Goal: Task Accomplishment & Management: Use online tool/utility

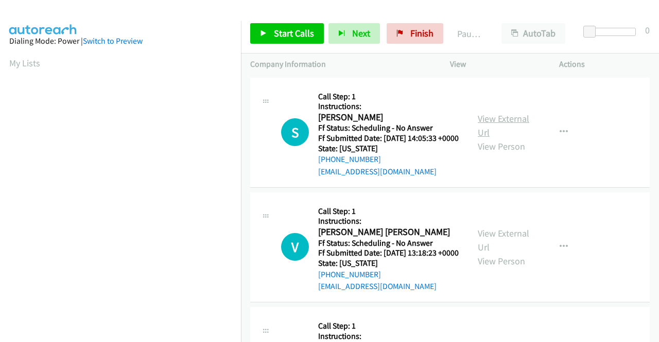
click at [497, 123] on link "View External Url" at bounding box center [503, 126] width 51 height 26
click at [508, 244] on link "View External Url" at bounding box center [503, 240] width 51 height 26
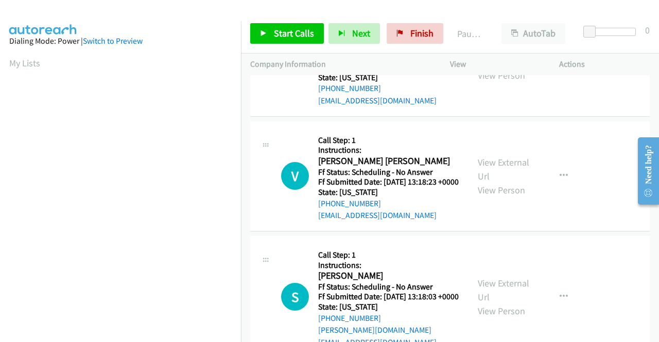
scroll to position [103, 0]
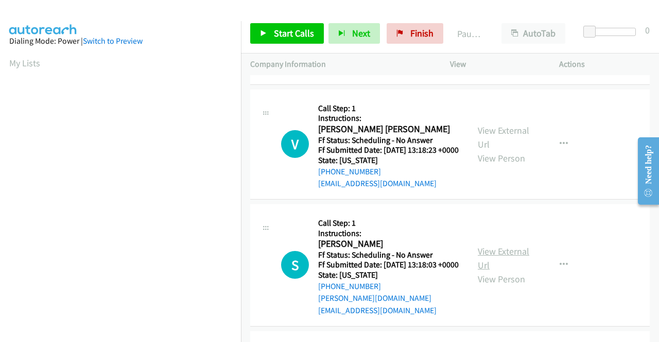
click at [498, 268] on link "View External Url" at bounding box center [503, 258] width 51 height 26
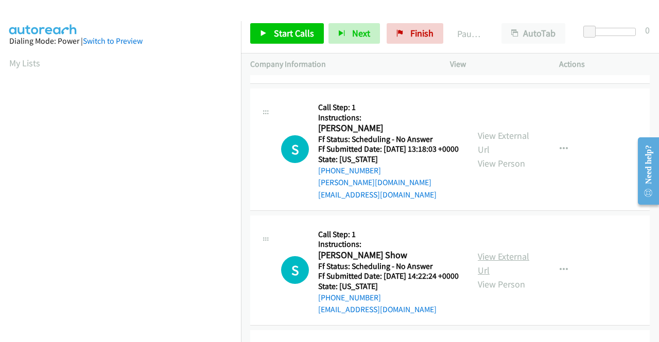
scroll to position [257, 0]
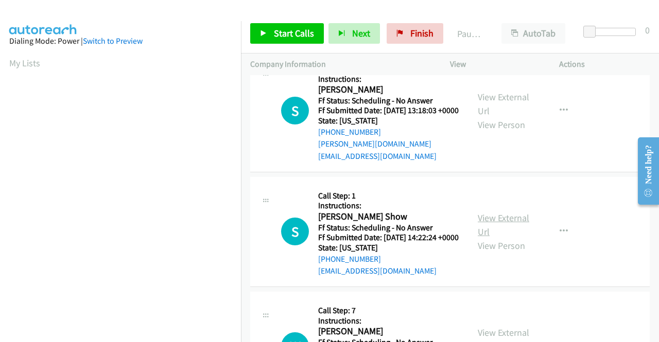
click at [498, 238] on link "View External Url" at bounding box center [503, 225] width 51 height 26
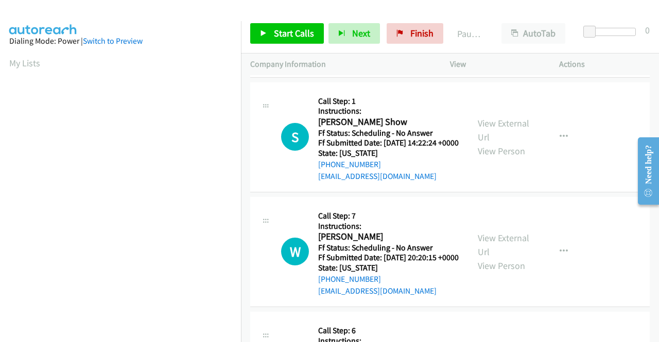
scroll to position [360, 0]
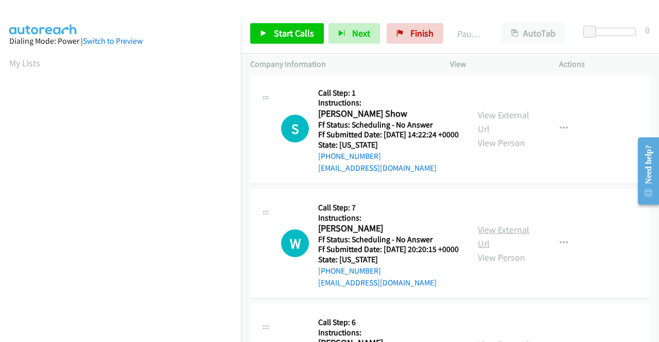
click at [508, 250] on link "View External Url" at bounding box center [503, 237] width 51 height 26
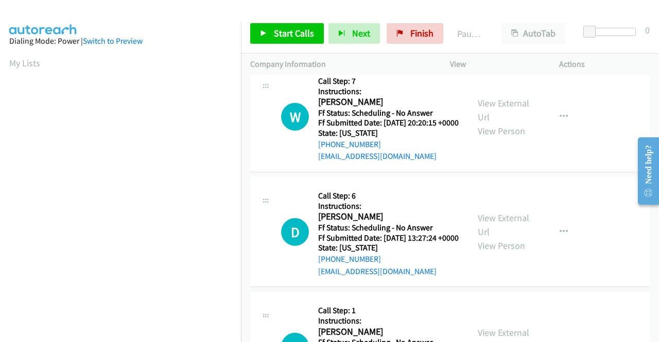
scroll to position [515, 0]
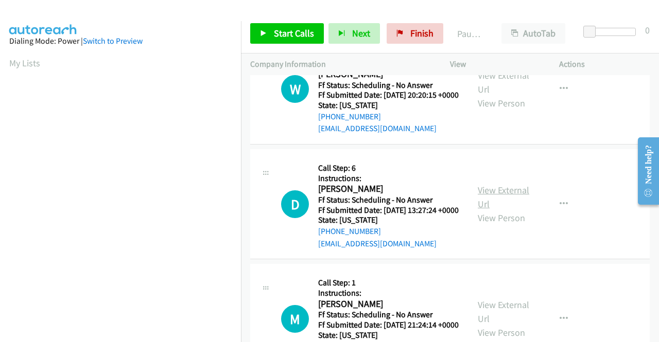
click at [500, 210] on link "View External Url" at bounding box center [503, 197] width 51 height 26
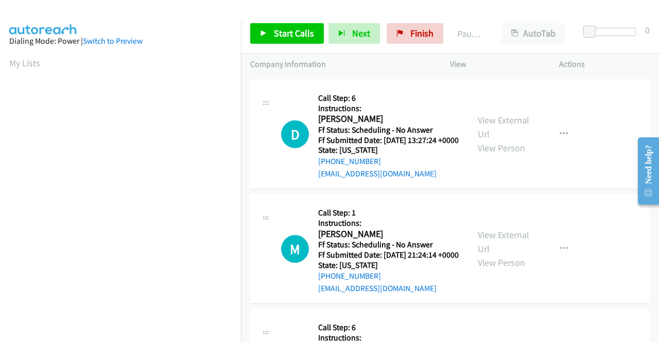
scroll to position [618, 0]
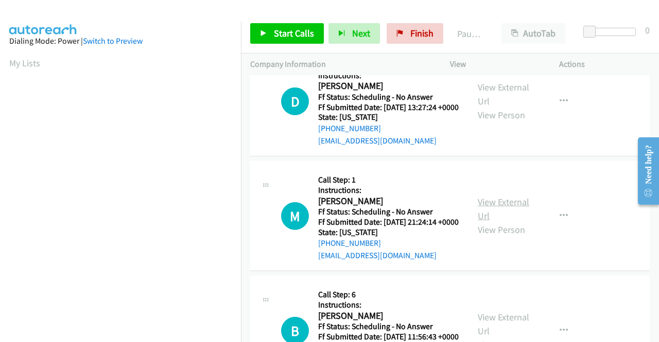
click at [495, 237] on div "View External Url View Person" at bounding box center [505, 216] width 54 height 42
click at [497, 222] on link "View External Url" at bounding box center [503, 209] width 51 height 26
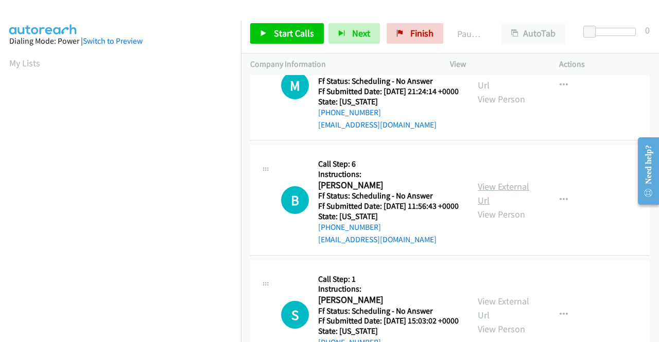
scroll to position [772, 0]
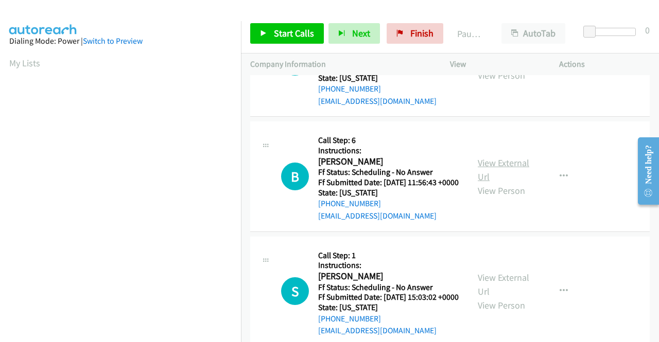
click at [517, 183] on link "View External Url" at bounding box center [503, 170] width 51 height 26
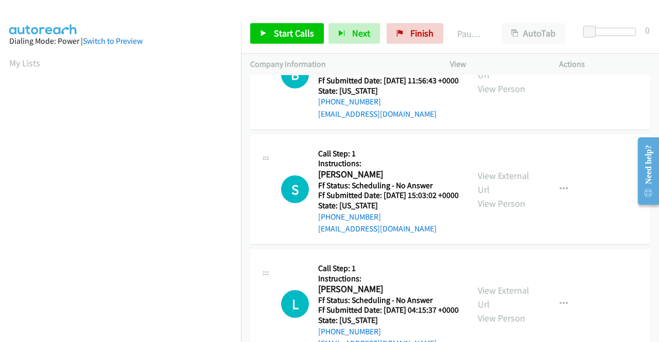
scroll to position [875, 0]
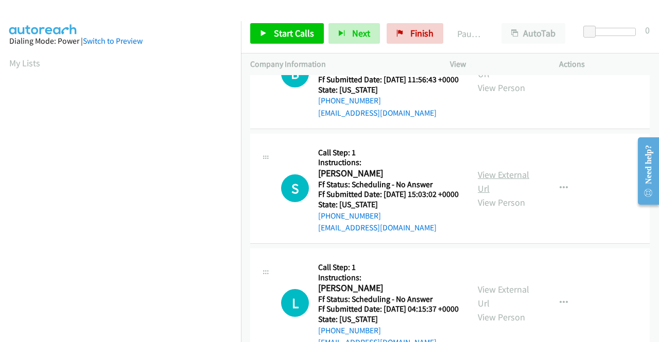
click at [489, 195] on link "View External Url" at bounding box center [503, 182] width 51 height 26
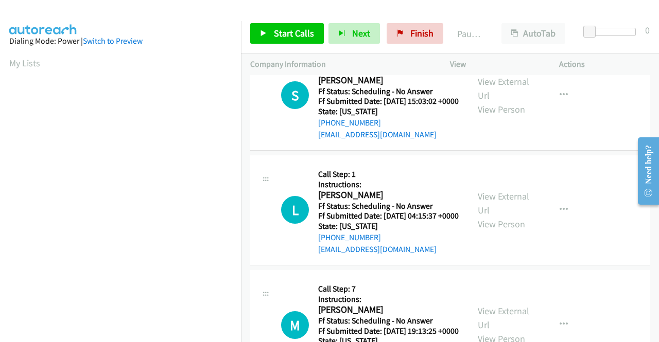
scroll to position [978, 0]
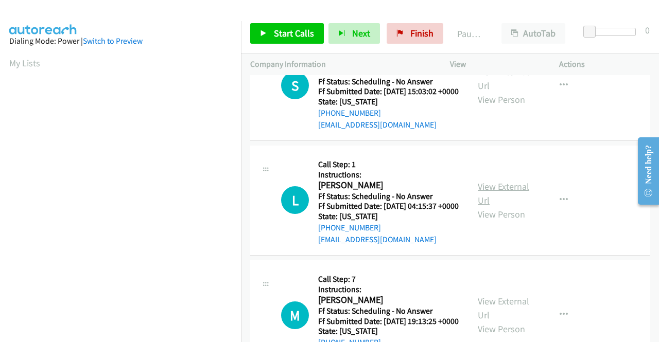
click at [497, 206] on link "View External Url" at bounding box center [503, 194] width 51 height 26
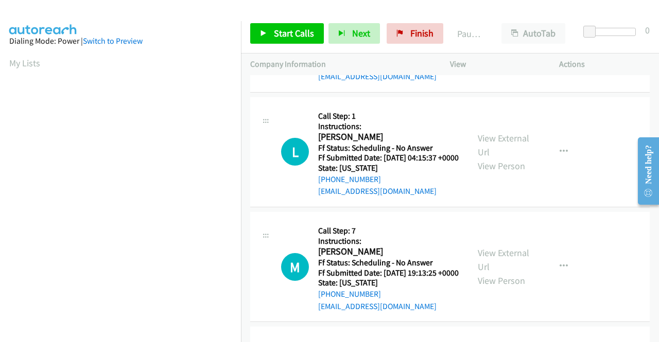
scroll to position [1132, 0]
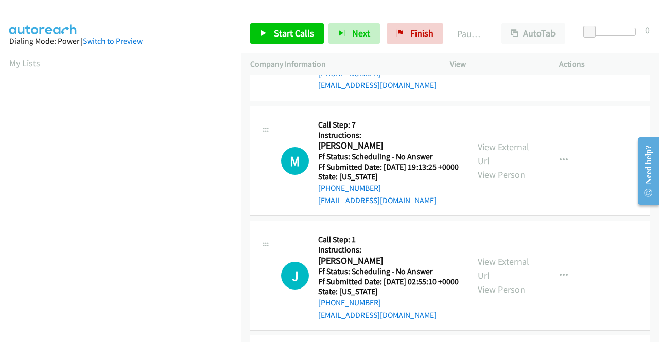
click at [490, 167] on link "View External Url" at bounding box center [503, 154] width 51 height 26
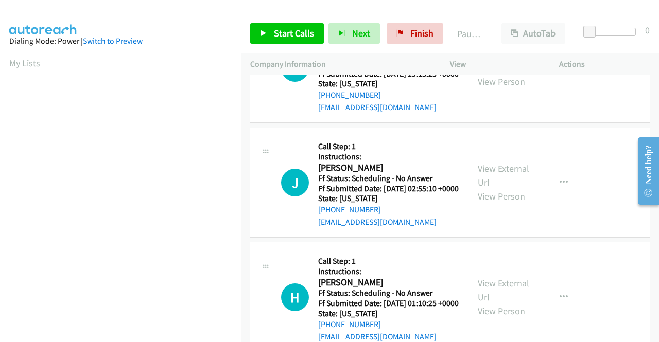
scroll to position [1235, 0]
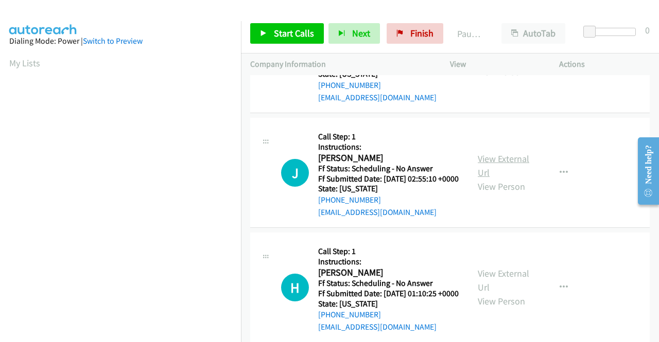
click at [487, 179] on link "View External Url" at bounding box center [503, 166] width 51 height 26
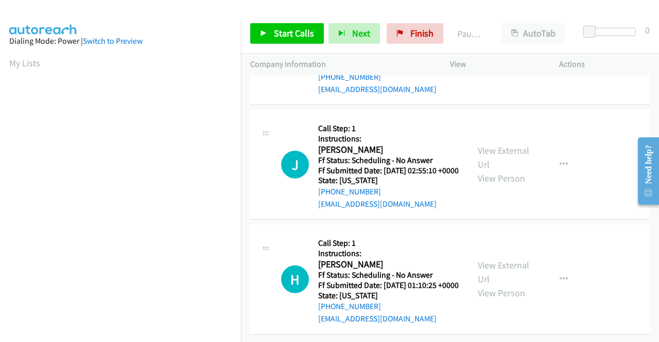
scroll to position [1338, 0]
click at [508, 285] on link "View External Url" at bounding box center [503, 272] width 51 height 26
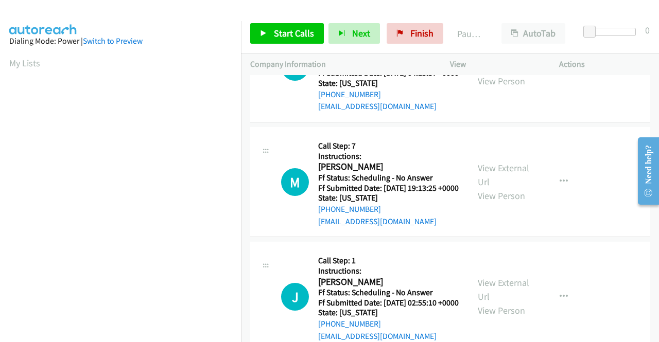
scroll to position [1060, 0]
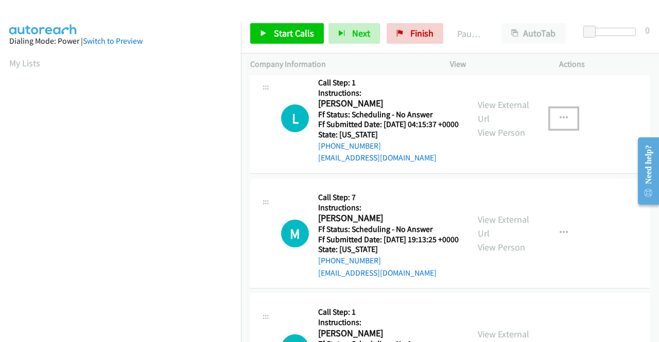
click at [562, 129] on button "button" at bounding box center [564, 118] width 28 height 21
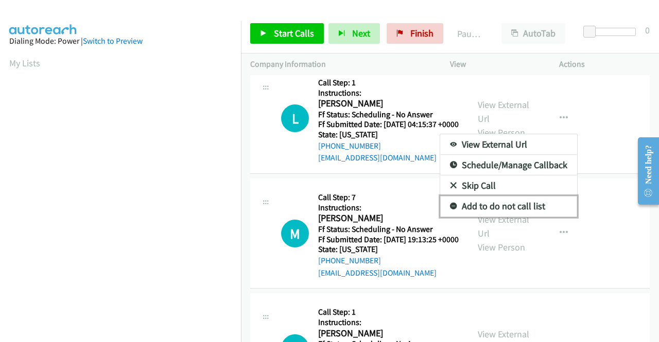
click at [501, 217] on link "Add to do not call list" at bounding box center [508, 206] width 137 height 21
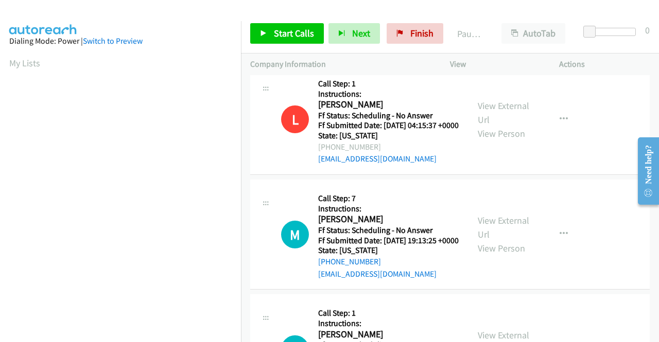
scroll to position [0, 0]
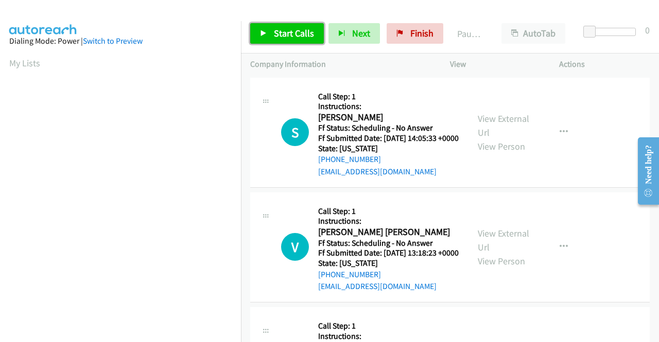
click at [298, 31] on span "Start Calls" at bounding box center [294, 33] width 40 height 12
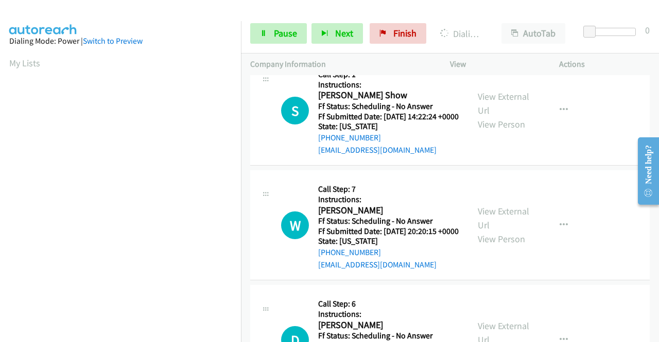
scroll to position [445, 0]
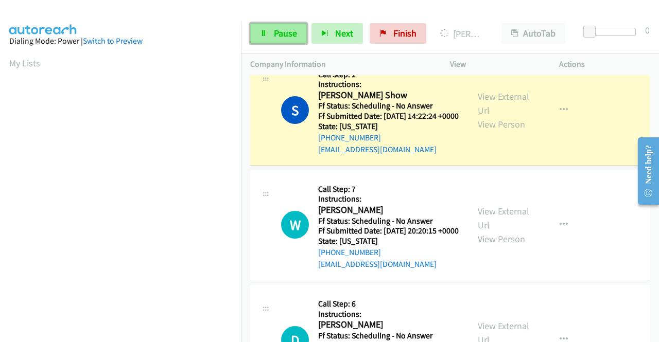
click at [299, 27] on link "Pause" at bounding box center [278, 33] width 57 height 21
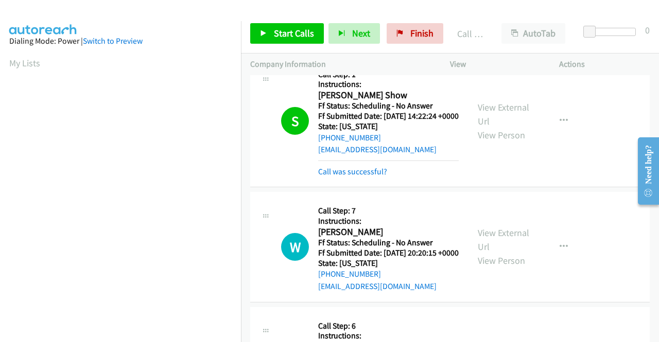
scroll to position [235, 0]
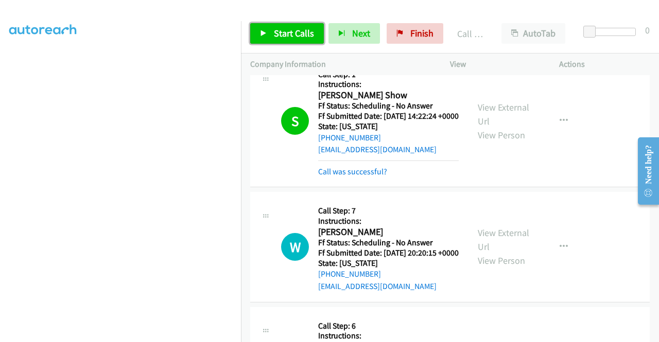
click at [287, 37] on span "Start Calls" at bounding box center [294, 33] width 40 height 12
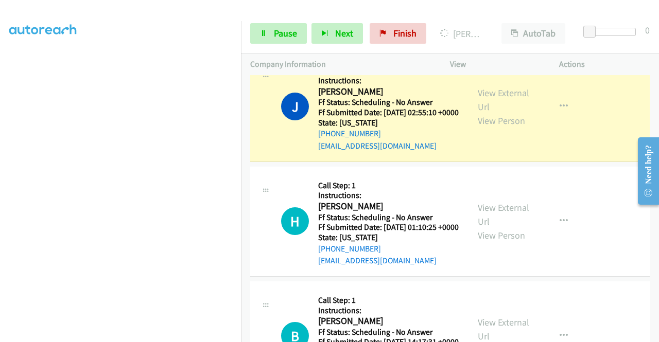
scroll to position [1577, 0]
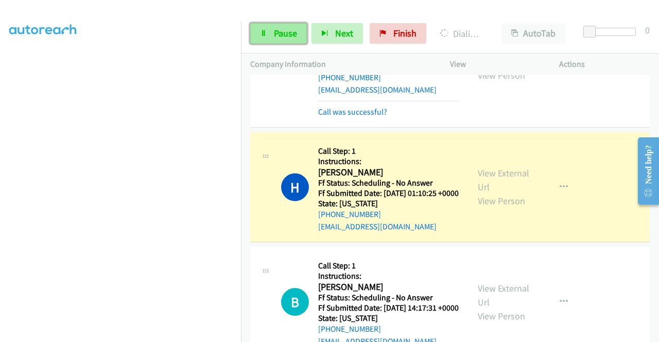
click at [282, 33] on span "Pause" at bounding box center [285, 33] width 23 height 12
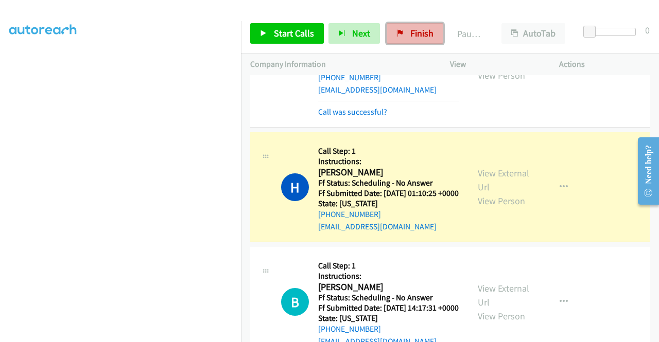
click at [421, 36] on span "Finish" at bounding box center [421, 33] width 23 height 12
